Goal: Information Seeking & Learning: Learn about a topic

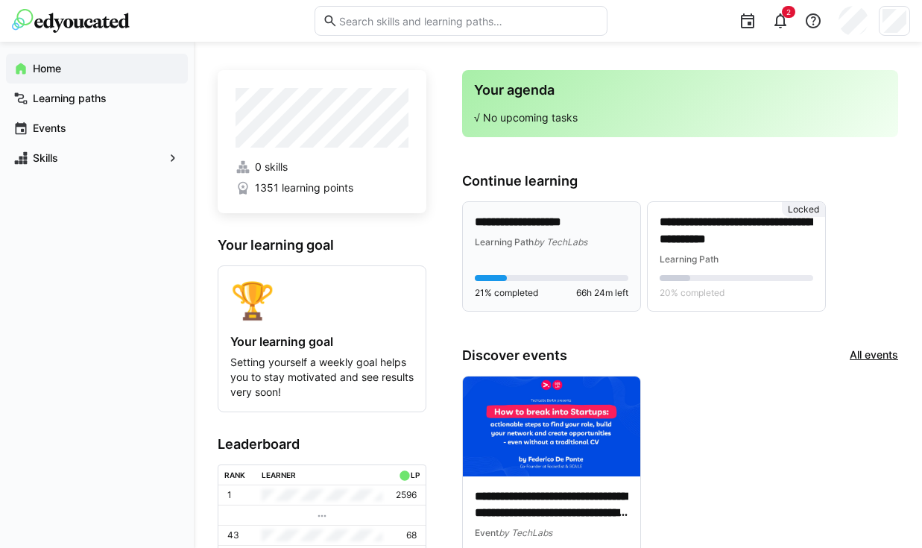
click at [519, 248] on div "Learning Path by TechLabs" at bounding box center [551, 241] width 153 height 15
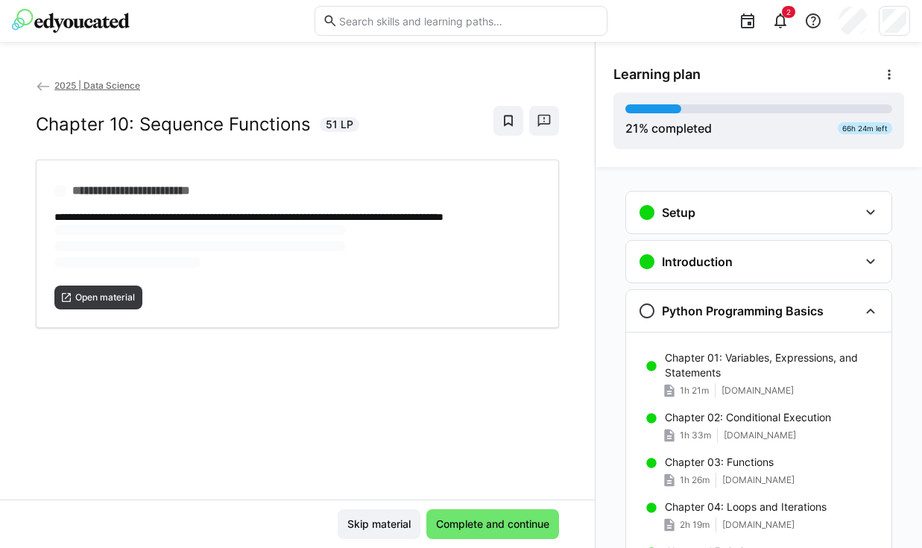
scroll to position [122, 0]
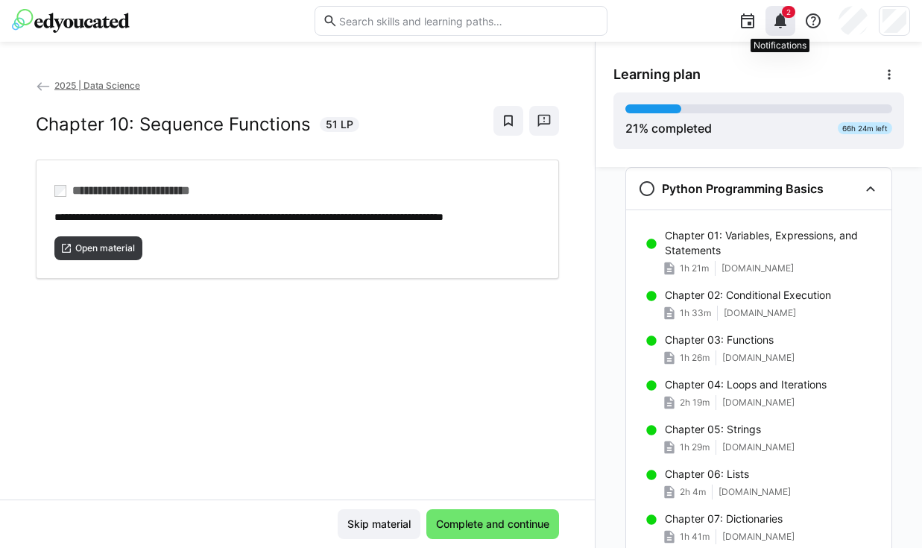
click at [785, 22] on eds-icon at bounding box center [780, 21] width 18 height 18
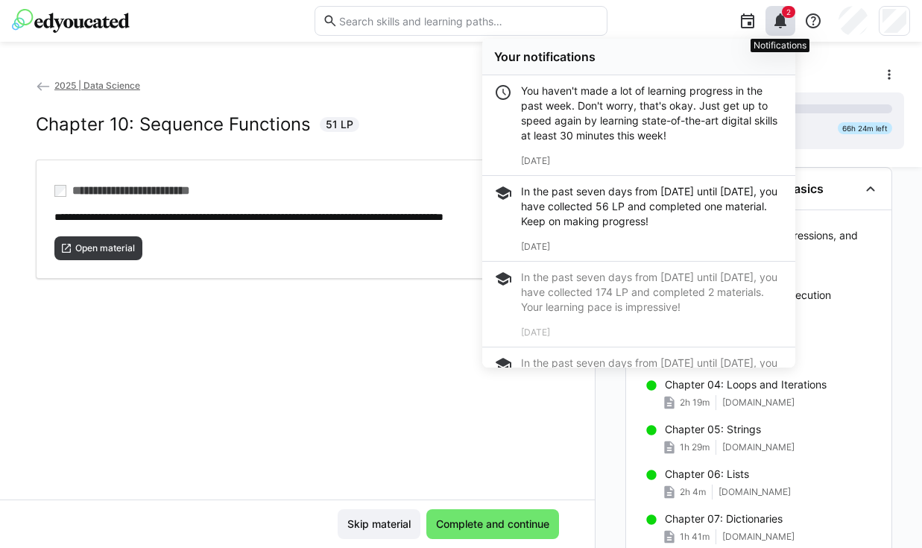
click at [784, 20] on eds-icon at bounding box center [780, 21] width 18 height 18
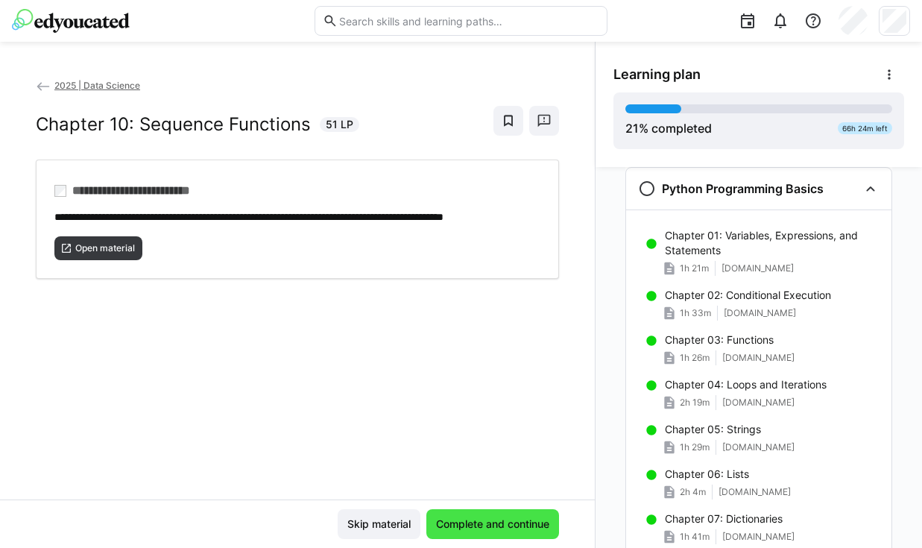
click at [473, 532] on span "Complete and continue" at bounding box center [492, 524] width 133 height 30
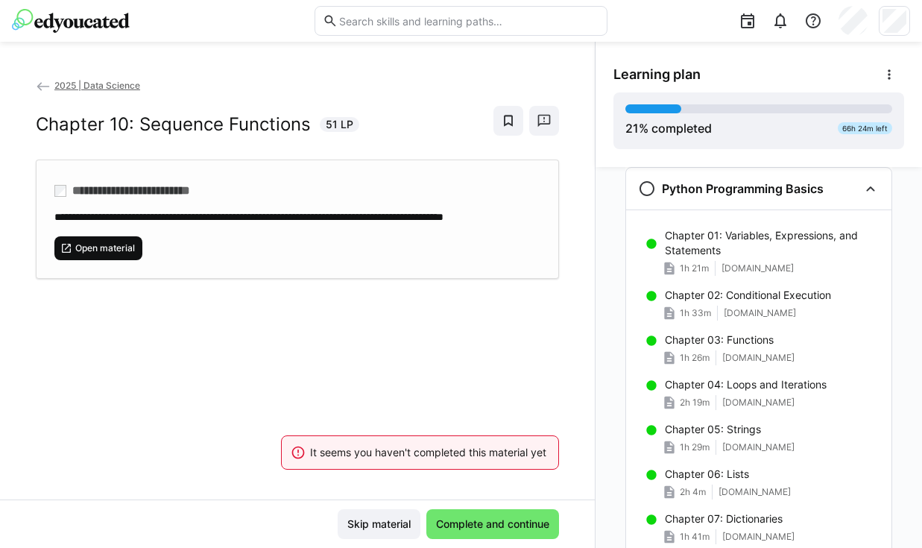
click at [78, 254] on span "Open material" at bounding box center [105, 248] width 63 height 12
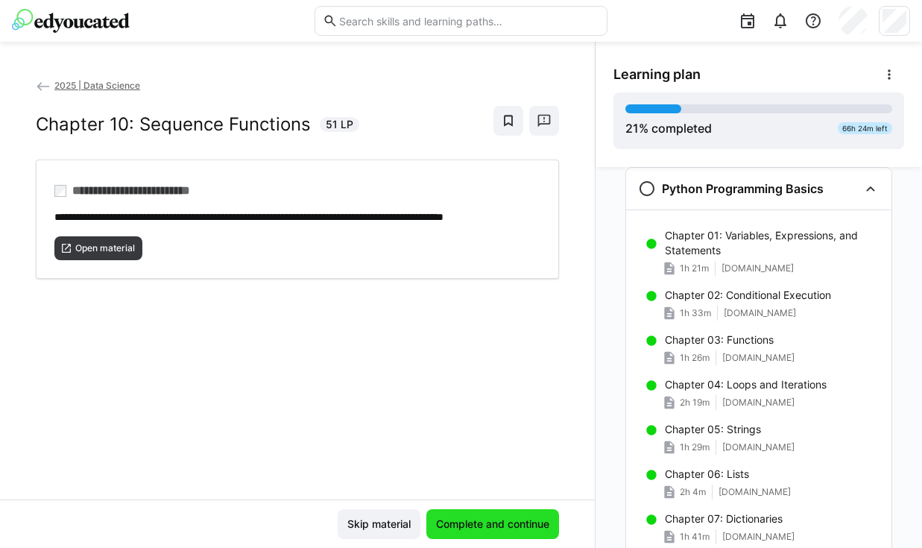
click at [458, 526] on span "Complete and continue" at bounding box center [493, 523] width 118 height 15
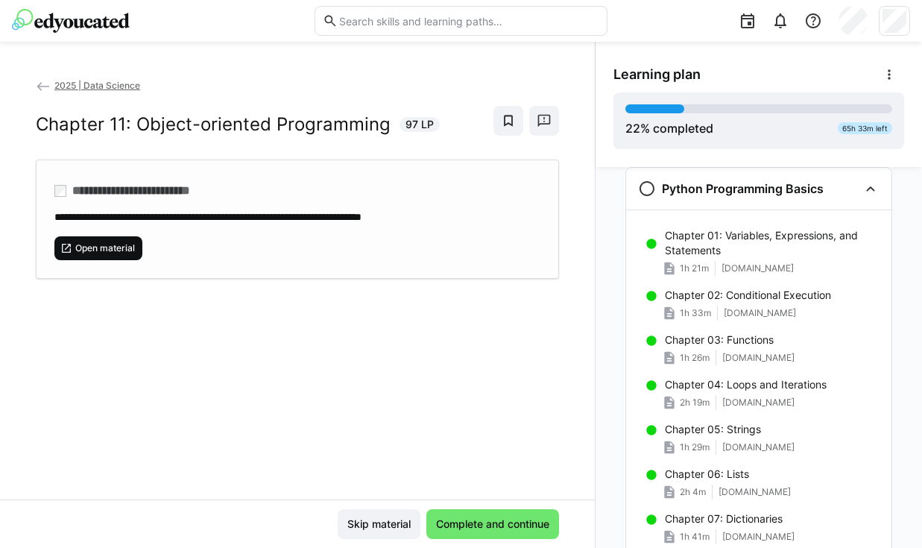
click at [76, 297] on div "**********" at bounding box center [297, 288] width 595 height 422
click at [82, 247] on span "Open material" at bounding box center [105, 248] width 63 height 12
